Goal: Information Seeking & Learning: Learn about a topic

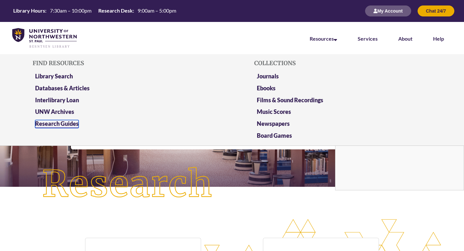
click at [71, 123] on link "Research Guides" at bounding box center [57, 124] width 44 height 8
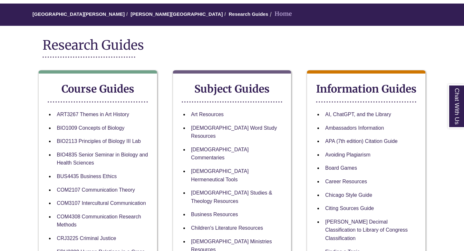
scroll to position [55, 0]
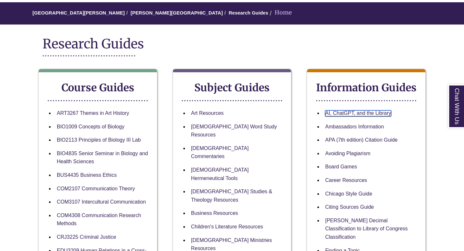
click at [337, 112] on link "AI, ChatGPT, and the Library" at bounding box center [358, 113] width 66 height 6
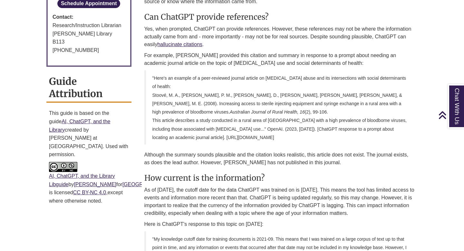
scroll to position [385, 0]
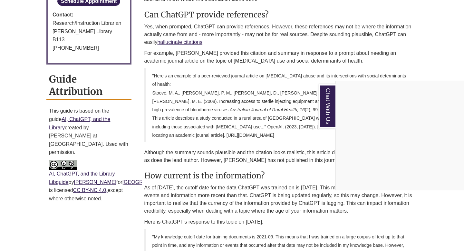
click at [289, 113] on div "Chat With Us" at bounding box center [232, 125] width 464 height 251
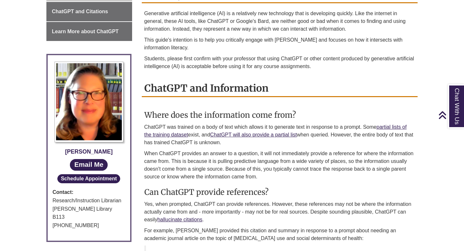
scroll to position [148, 0]
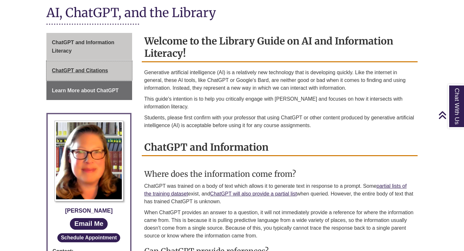
click at [91, 71] on span "ChatGPT and Citations" at bounding box center [80, 70] width 56 height 5
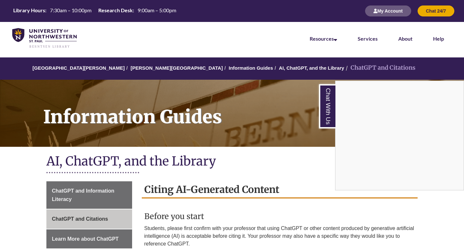
click at [75, 196] on div "Chat With Us" at bounding box center [232, 125] width 464 height 251
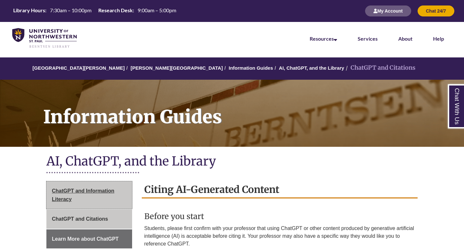
click at [75, 192] on span "ChatGPT and Information Literacy" at bounding box center [83, 195] width 63 height 14
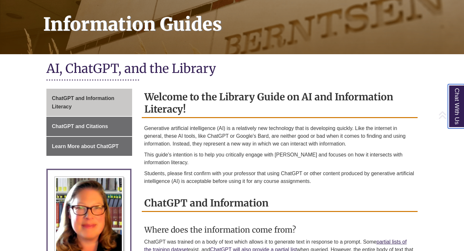
scroll to position [128, 0]
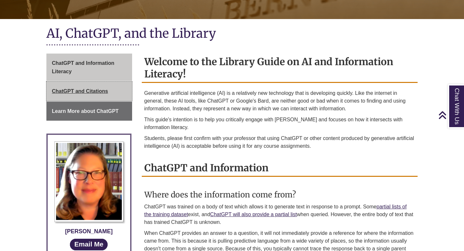
click at [76, 87] on link "ChatGPT and Citations" at bounding box center [89, 91] width 86 height 19
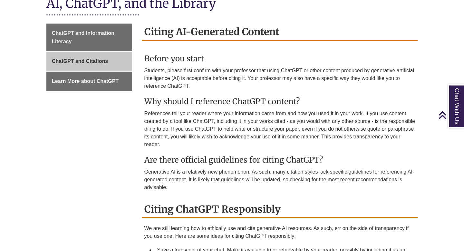
scroll to position [189, 0]
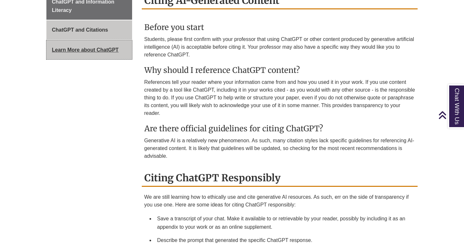
click at [99, 53] on span "Learn More about ChatGPT" at bounding box center [85, 49] width 67 height 5
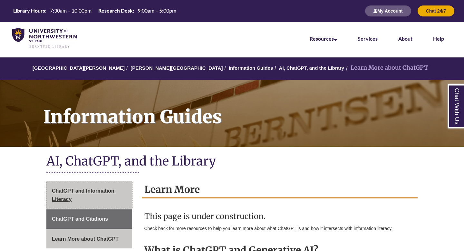
click at [73, 196] on link "ChatGPT and Information Literacy" at bounding box center [89, 194] width 86 height 27
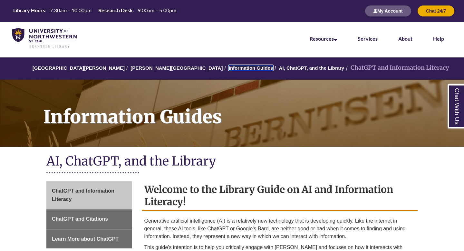
click at [229, 67] on link "Information Guides" at bounding box center [251, 67] width 45 height 5
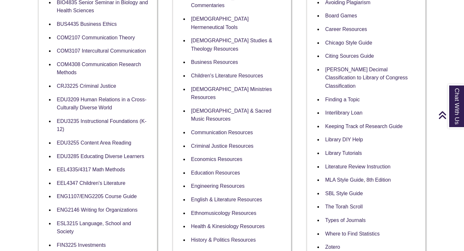
scroll to position [224, 0]
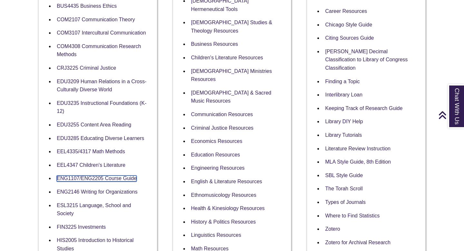
click at [116, 177] on link "ENG1107/ENG2205 Course Guide" at bounding box center [97, 178] width 80 height 6
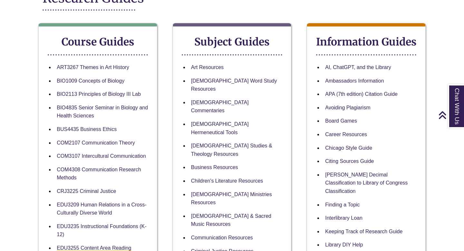
scroll to position [0, 0]
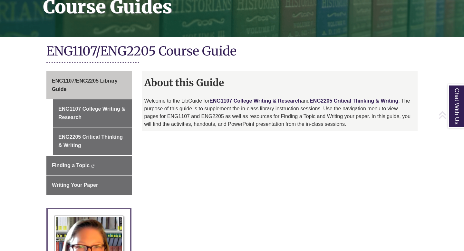
scroll to position [110, 0]
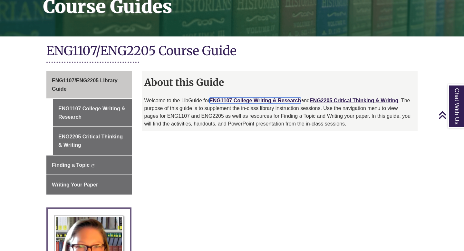
click at [251, 100] on link "ENG1107 College Writing & Research" at bounding box center [256, 100] width 92 height 5
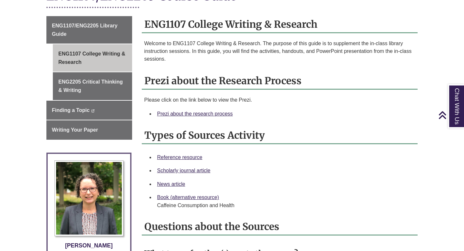
scroll to position [164, 0]
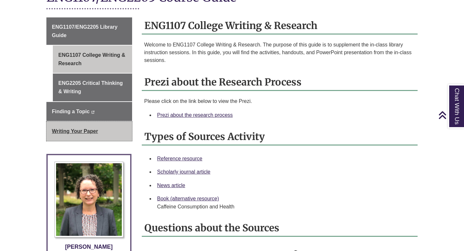
click at [80, 131] on span "Writing Your Paper" at bounding box center [75, 130] width 46 height 5
